Goal: Use online tool/utility: Utilize a website feature to perform a specific function

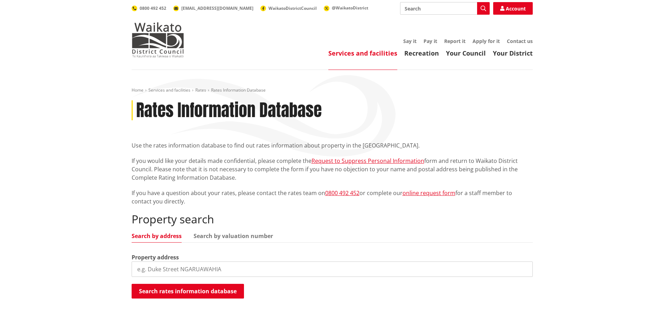
click at [220, 268] on input "search" at bounding box center [332, 269] width 401 height 15
type input "10 waingaro"
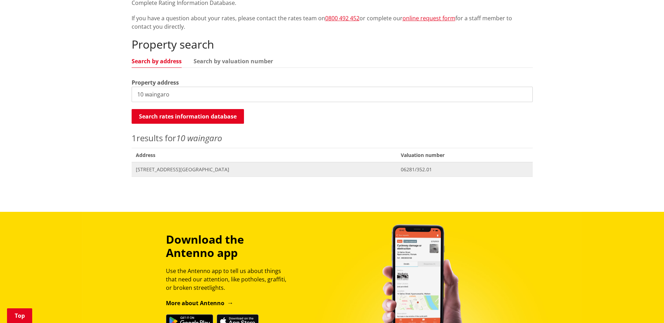
click at [171, 168] on span "[STREET_ADDRESS][GEOGRAPHIC_DATA]" at bounding box center [264, 169] width 257 height 7
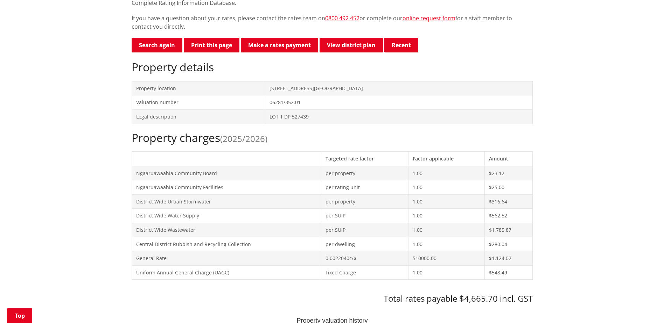
scroll to position [245, 0]
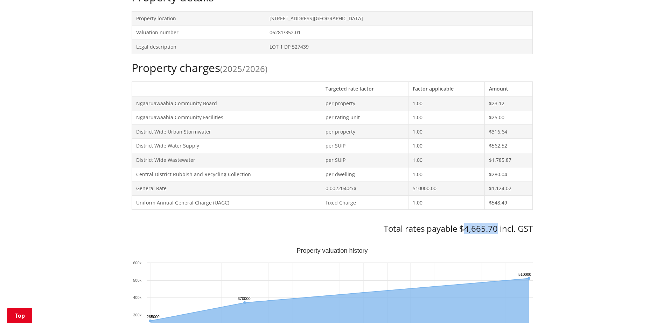
drag, startPoint x: 498, startPoint y: 229, endPoint x: 465, endPoint y: 231, distance: 33.4
click at [465, 231] on h3 "Total rates payable $4,665.70 incl. GST" at bounding box center [332, 229] width 401 height 10
copy h3 "4,665.70"
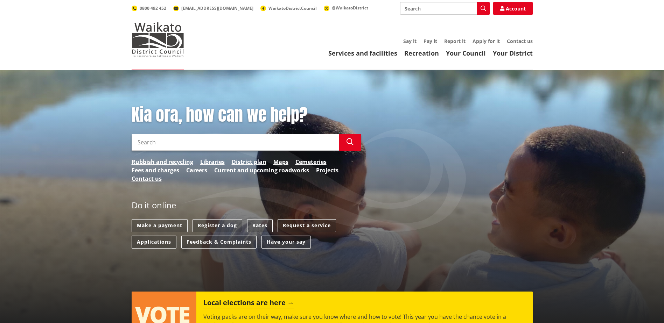
click at [428, 7] on input "Search" at bounding box center [445, 8] width 90 height 13
click at [429, 17] on div "Direct debit calculator" at bounding box center [444, 21] width 89 height 13
type input "Direct debit calculator"
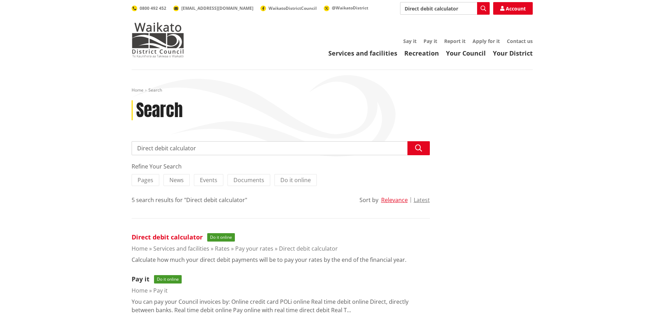
click at [188, 241] on link "Direct debit calculator" at bounding box center [167, 237] width 71 height 8
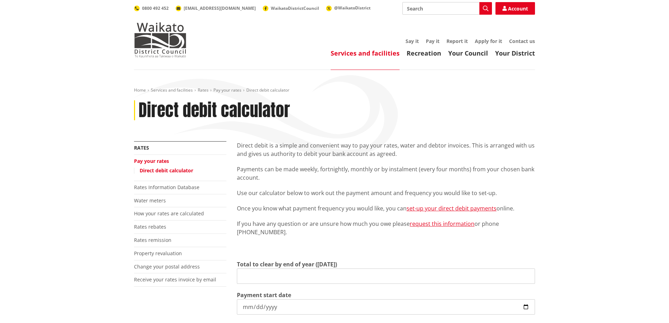
type input "0.00"
type input "[DATE]"
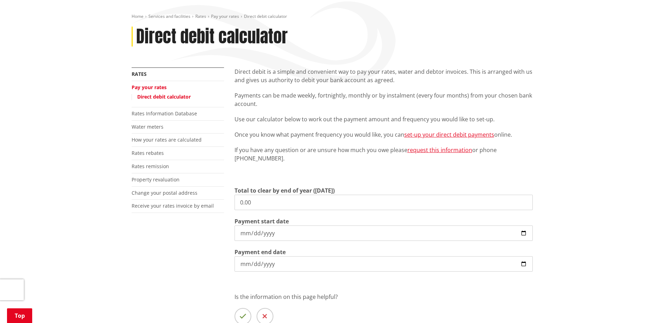
scroll to position [175, 0]
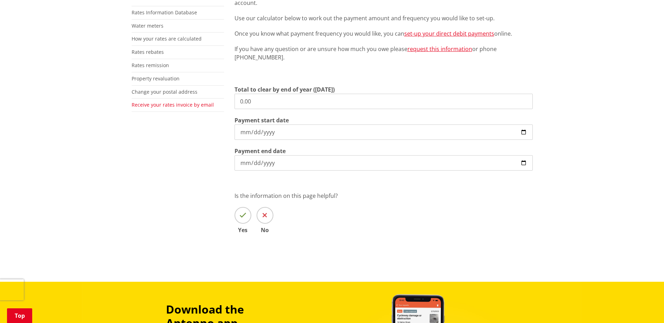
drag, startPoint x: 270, startPoint y: 108, endPoint x: 175, endPoint y: 108, distance: 94.9
click at [174, 106] on div "More from this section Rates Pay your rates Direct debit calculator Rates Infor…" at bounding box center [332, 110] width 412 height 288
paste input "4,665.7"
type input "4,665.70"
click at [525, 133] on input "2025-10-10" at bounding box center [384, 132] width 298 height 15
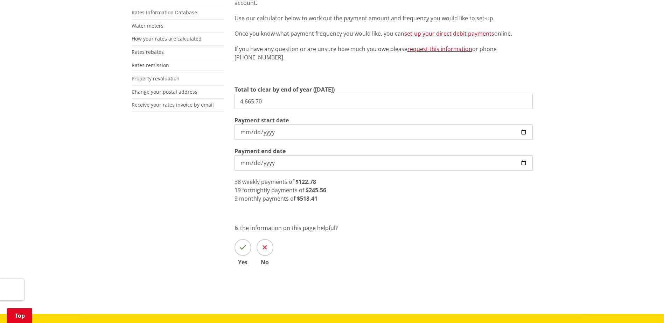
type input "2025-07-01"
drag, startPoint x: 286, startPoint y: 97, endPoint x: 146, endPoint y: 85, distance: 140.2
click at [146, 85] on div "More from this section Rates Pay your rates Direct debit calculator Rates Infor…" at bounding box center [332, 126] width 412 height 320
type input "3,110.00"
click at [522, 130] on input "2025-07-01" at bounding box center [384, 132] width 298 height 15
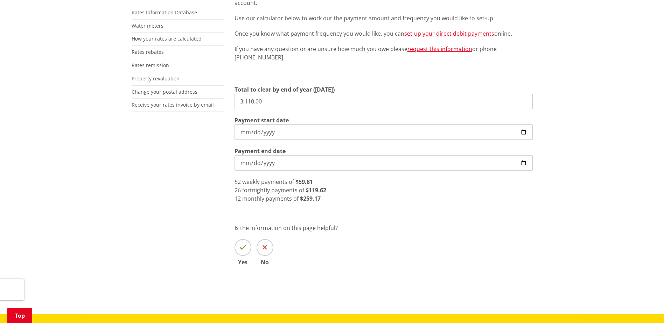
type input "2025-10-16"
click at [210, 129] on div "More from this section Rates Pay your rates Direct debit calculator Rates Infor…" at bounding box center [177, 47] width 103 height 163
click at [308, 184] on strong "$84.05" at bounding box center [304, 182] width 18 height 8
